Goal: Complete application form: Complete application form

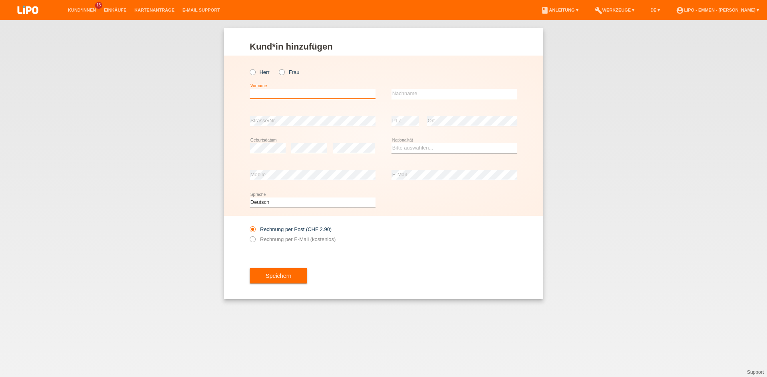
click at [265, 95] on input "text" at bounding box center [313, 94] width 126 height 10
click at [227, 357] on div "Kund*in hinzufügen Kunde hinzufügen Kundin hinzufügen Herr Frau draginja error …" at bounding box center [383, 198] width 767 height 357
click at [265, 97] on input "draginja" at bounding box center [313, 94] width 126 height 10
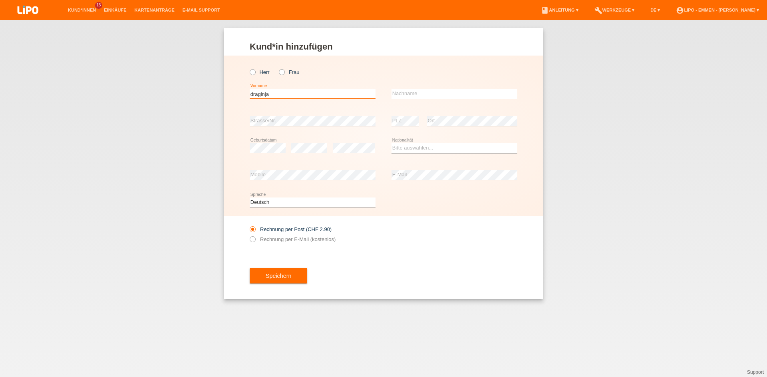
paste input "D"
type input "Draginja"
click at [418, 92] on input "text" at bounding box center [455, 94] width 126 height 10
type input "kurtisevski"
click at [404, 149] on select "Bitte auswählen... Schweiz Deutschland Liechtenstein Österreich ------------ Af…" at bounding box center [455, 148] width 126 height 10
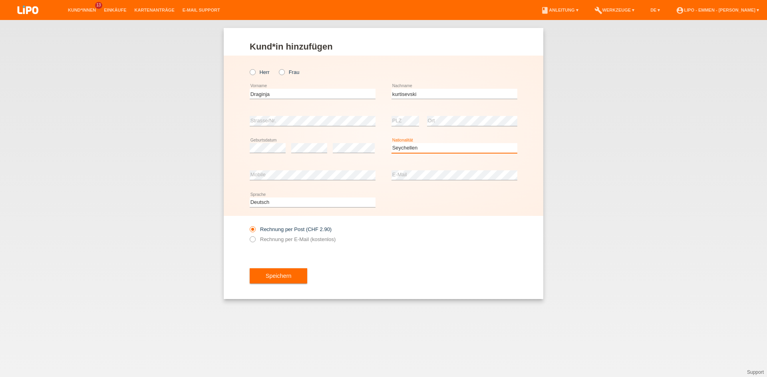
select select "RS"
click at [0, 0] on option "Serbien" at bounding box center [0, 0] width 0 height 0
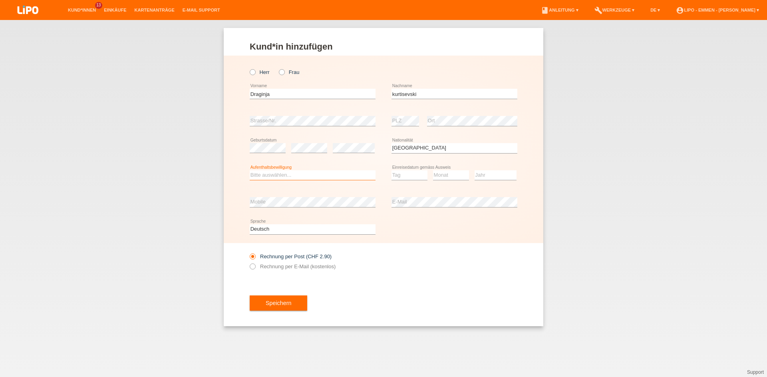
click at [327, 175] on select "Bitte auswählen... C B B - Flüchtlingsstatus Andere" at bounding box center [313, 175] width 126 height 10
select select "B"
click at [0, 0] on option "B" at bounding box center [0, 0] width 0 height 0
click at [418, 171] on select "Tag 01 02 03 04 05 06 07 08 09 10 11" at bounding box center [410, 175] width 36 height 10
click at [435, 175] on select "Monat 01 02 03 04 05 06 07 08 09 10 11" at bounding box center [451, 175] width 36 height 10
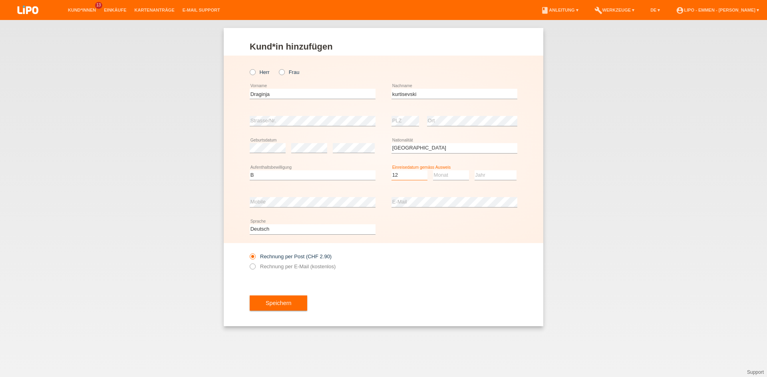
select select "12"
click at [435, 175] on select "Monat 01 02 03 04 05 06 07 08 09 10 11" at bounding box center [451, 175] width 36 height 10
select select "11"
click at [491, 175] on select "Jahr 2025 2024 2023 2022 2021 2020 2019 2018 2017 2016 2015 2014 2013 2012 2011…" at bounding box center [496, 175] width 42 height 10
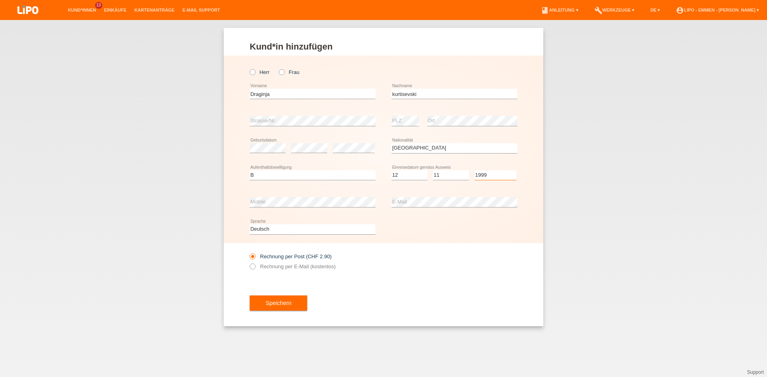
select select "2006"
click at [0, 0] on option "2006" at bounding box center [0, 0] width 0 height 0
click at [260, 331] on div "Kund*in hinzufügen Kunde hinzufügen Kundin hinzufügen Herr Frau Draginja error …" at bounding box center [383, 198] width 767 height 357
click at [352, 343] on div "Kund*in hinzufügen Kunde hinzufügen Kundin hinzufügen Herr Frau Draginja error …" at bounding box center [383, 198] width 767 height 357
click at [270, 266] on label "Rechnung per E-Mail (kostenlos)" at bounding box center [293, 266] width 86 height 6
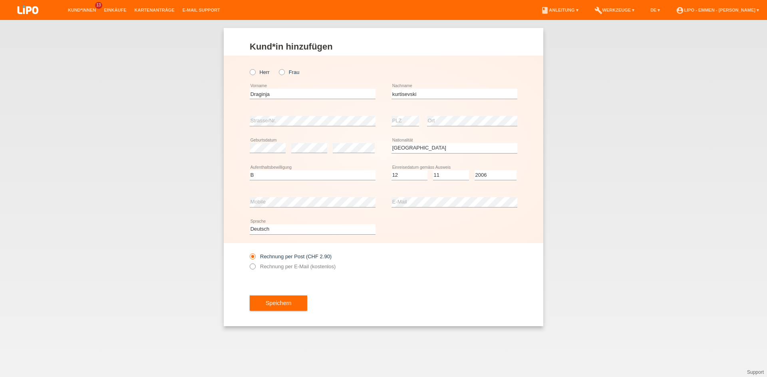
click at [255, 266] on input "Rechnung per E-Mail (kostenlos)" at bounding box center [252, 268] width 5 height 10
radio input "true"
click at [275, 303] on button "Speichern" at bounding box center [279, 302] width 58 height 15
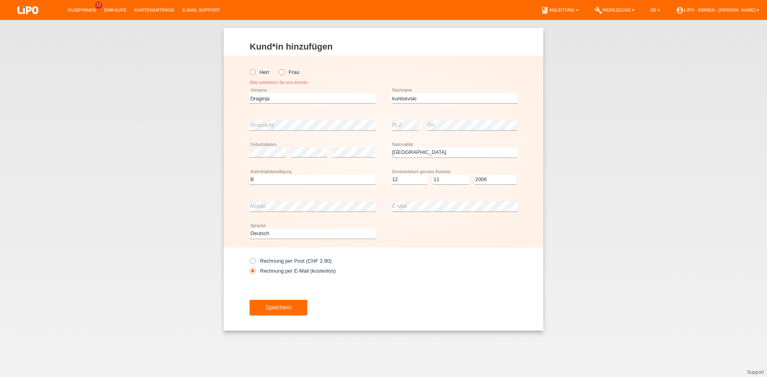
click at [283, 76] on div "Herr Frau Bitte selektieren Sie eine Anrede" at bounding box center [313, 74] width 126 height 21
click at [278, 68] on icon at bounding box center [278, 68] width 0 height 0
click at [282, 74] on input "Frau" at bounding box center [281, 71] width 5 height 5
radio input "true"
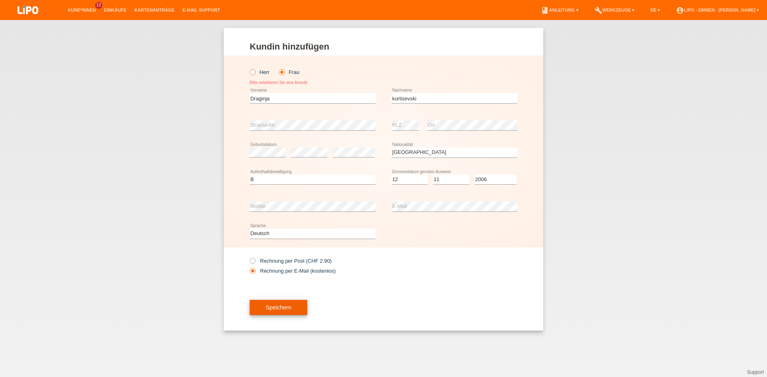
click at [267, 310] on button "Speichern" at bounding box center [279, 307] width 58 height 15
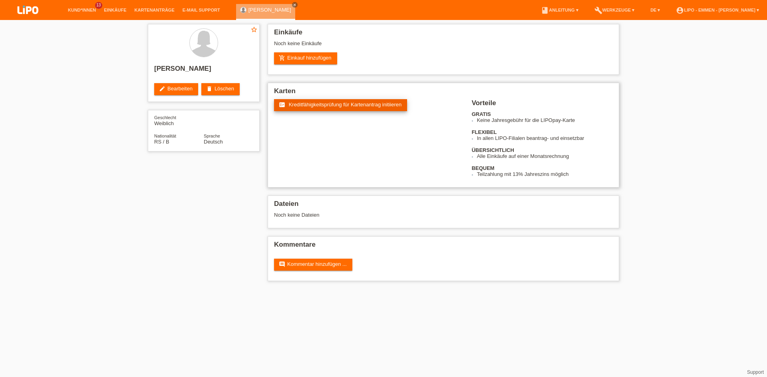
click at [308, 106] on span "Kreditfähigkeitsprüfung für Kartenantrag initiieren" at bounding box center [345, 105] width 113 height 6
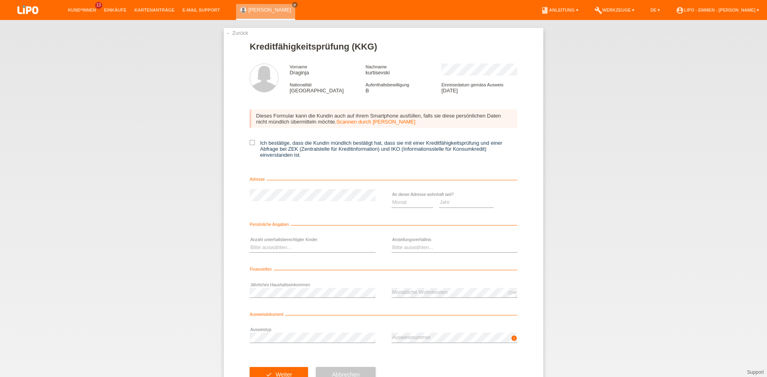
click at [349, 118] on div "Dieses Formular kann die Kundin auch auf ihrem Smartphone ausfüllen, falls sie …" at bounding box center [384, 119] width 268 height 18
click at [348, 123] on link "Scannen durch Kundin" at bounding box center [376, 122] width 79 height 6
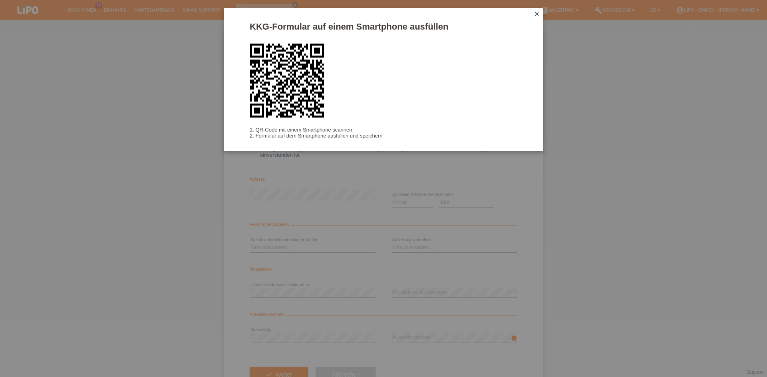
click at [55, 362] on div "KKG-Formular auf einem Smartphone ausfüllen 1. QR-Code mit einem Smartphone sca…" at bounding box center [383, 188] width 767 height 377
click at [113, 32] on div "KKG-Formular auf einem Smartphone ausfüllen 1. QR-Code mit einem Smartphone sca…" at bounding box center [383, 188] width 767 height 377
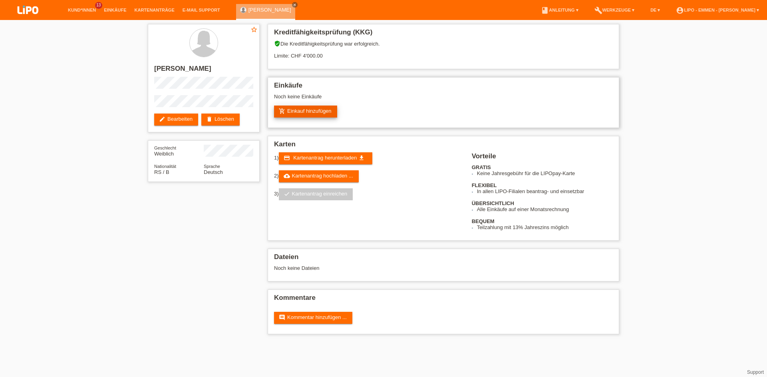
click at [309, 116] on link "add_shopping_cart Einkauf hinzufügen" at bounding box center [305, 112] width 63 height 12
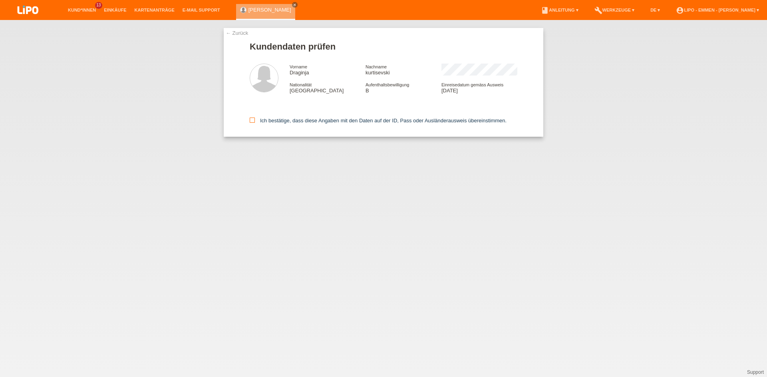
click at [251, 122] on icon at bounding box center [252, 120] width 5 height 5
click at [251, 122] on input "Ich bestätige, dass diese Angaben mit den Daten auf der ID, Pass oder Ausländer…" at bounding box center [252, 120] width 5 height 5
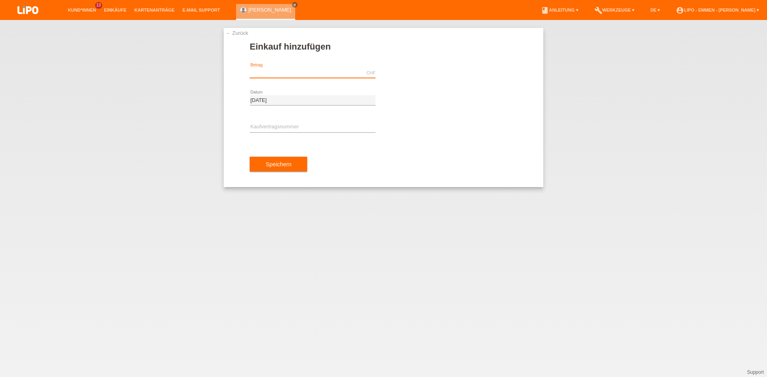
click at [266, 75] on input "text" at bounding box center [313, 73] width 126 height 10
type input "1530.00"
click at [292, 128] on input "text" at bounding box center [313, 127] width 126 height 10
type input "XF0K4L"
click at [261, 342] on div "← Zurück Einkauf hinzufügen 1530.00 CHF error Betrag 11.10.2025" at bounding box center [383, 198] width 767 height 357
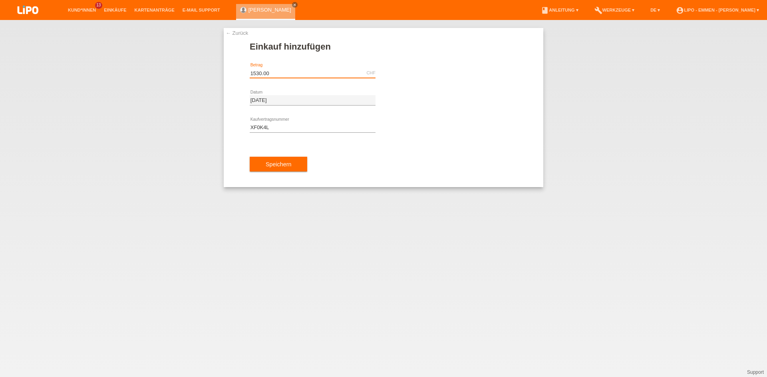
drag, startPoint x: 268, startPoint y: 72, endPoint x: 183, endPoint y: 68, distance: 85.6
click at [250, 68] on input "1530.00" at bounding box center [313, 73] width 126 height 10
type input "1"
type input "1680.00"
drag, startPoint x: 433, startPoint y: 190, endPoint x: 371, endPoint y: 181, distance: 62.6
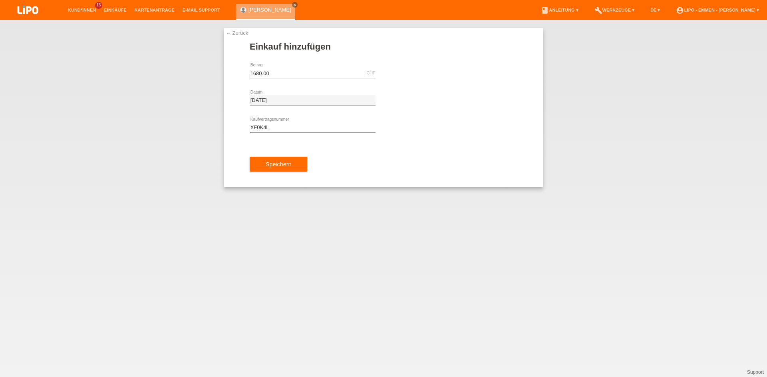
click at [432, 189] on div "← Zurück Einkauf hinzufügen 1680.00 CHF error Betrag 11.10.2025" at bounding box center [383, 198] width 767 height 357
click at [283, 165] on button "Speichern" at bounding box center [279, 164] width 58 height 15
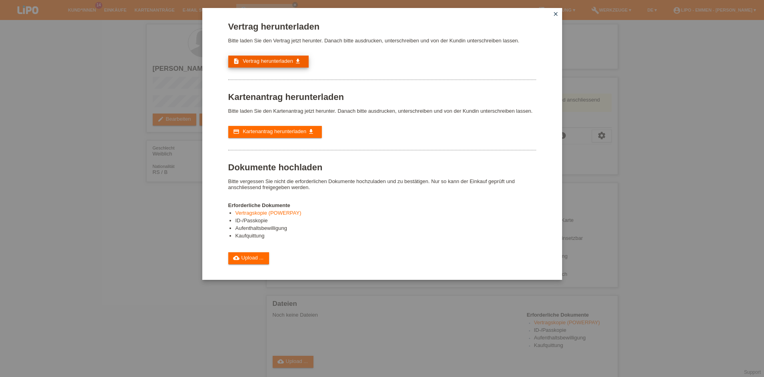
click at [269, 60] on span "Vertrag herunterladen" at bounding box center [268, 61] width 50 height 6
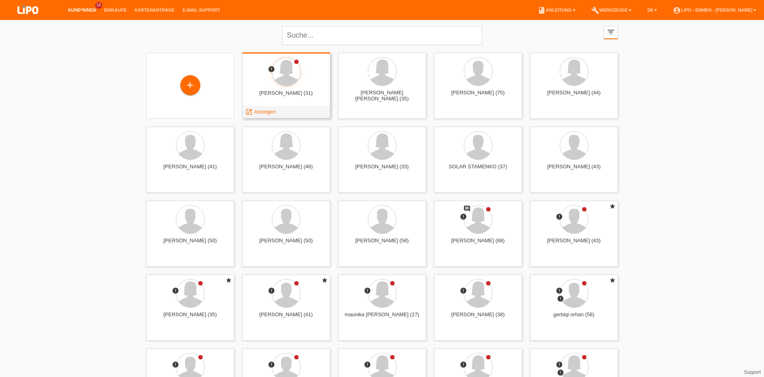
click at [258, 112] on span "Anzeigen" at bounding box center [265, 112] width 22 height 6
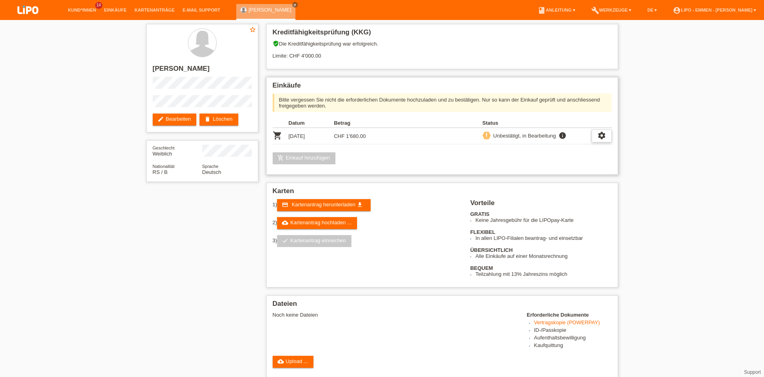
click at [604, 137] on icon "settings" at bounding box center [601, 135] width 9 height 9
click at [527, 171] on span "Vertrag herunterladen" at bounding box center [546, 172] width 53 height 10
click at [300, 203] on span "Kartenantrag herunterladen" at bounding box center [324, 204] width 64 height 6
click at [323, 222] on link "cloud_upload Kartenantrag hochladen ..." at bounding box center [317, 223] width 80 height 12
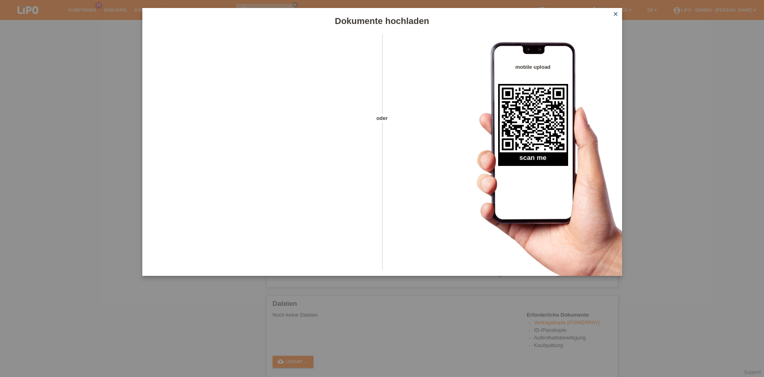
click at [612, 16] on link "close" at bounding box center [615, 14] width 10 height 9
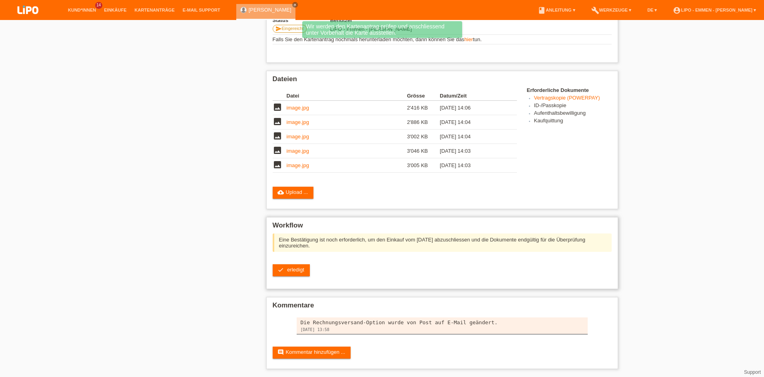
scroll to position [179, 0]
click at [298, 271] on link "check erledigt" at bounding box center [291, 270] width 37 height 12
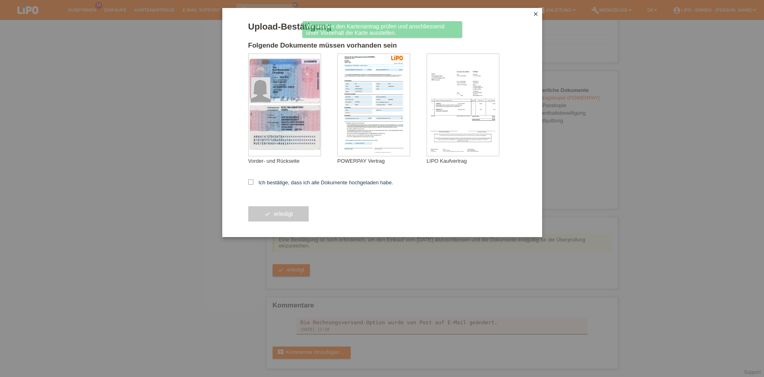
click at [275, 177] on form "Upload-Bestätigung Folgende Dokumente müssen vorhanden sein kurtisevski Draginj…" at bounding box center [382, 129] width 268 height 215
click at [275, 180] on label "Ich bestätige, dass ich alle Dokumente hochgeladen habe." at bounding box center [320, 182] width 145 height 6
click at [253, 180] on input "Ich bestätige, dass ich alle Dokumente hochgeladen habe." at bounding box center [250, 181] width 5 height 5
checkbox input "true"
click at [277, 218] on button "check erledigt" at bounding box center [278, 213] width 61 height 15
